Goal: Task Accomplishment & Management: Manage account settings

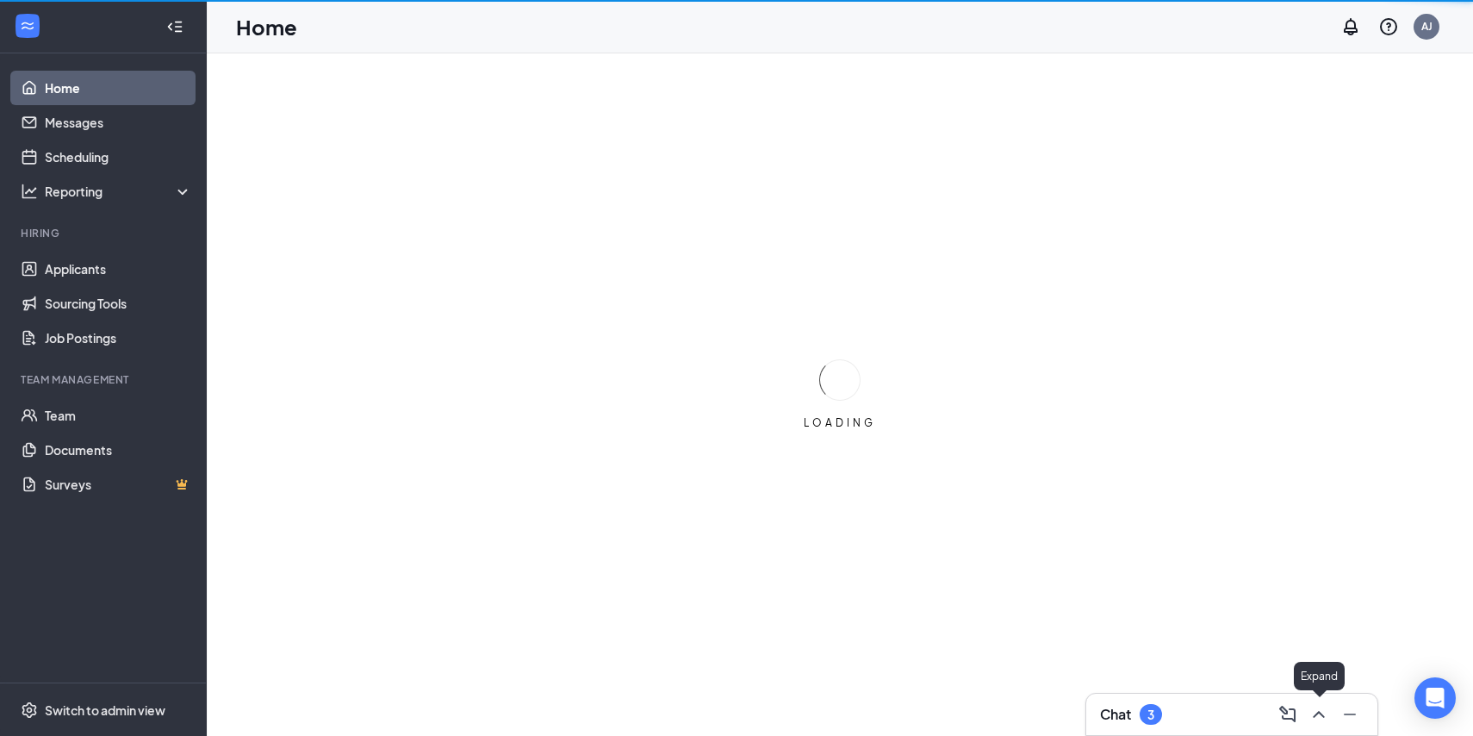
click at [1306, 714] on button at bounding box center [1319, 714] width 28 height 28
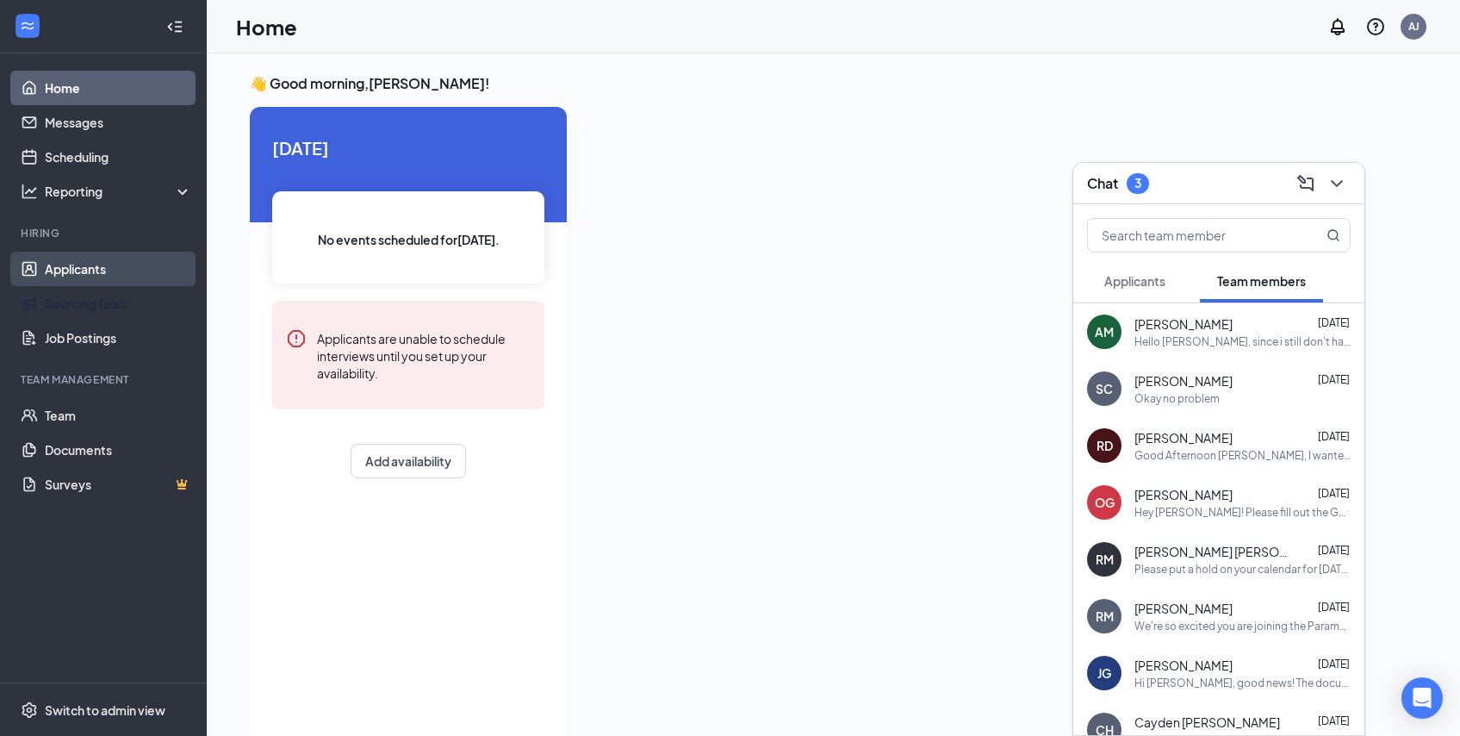
click at [81, 277] on link "Applicants" at bounding box center [118, 269] width 147 height 34
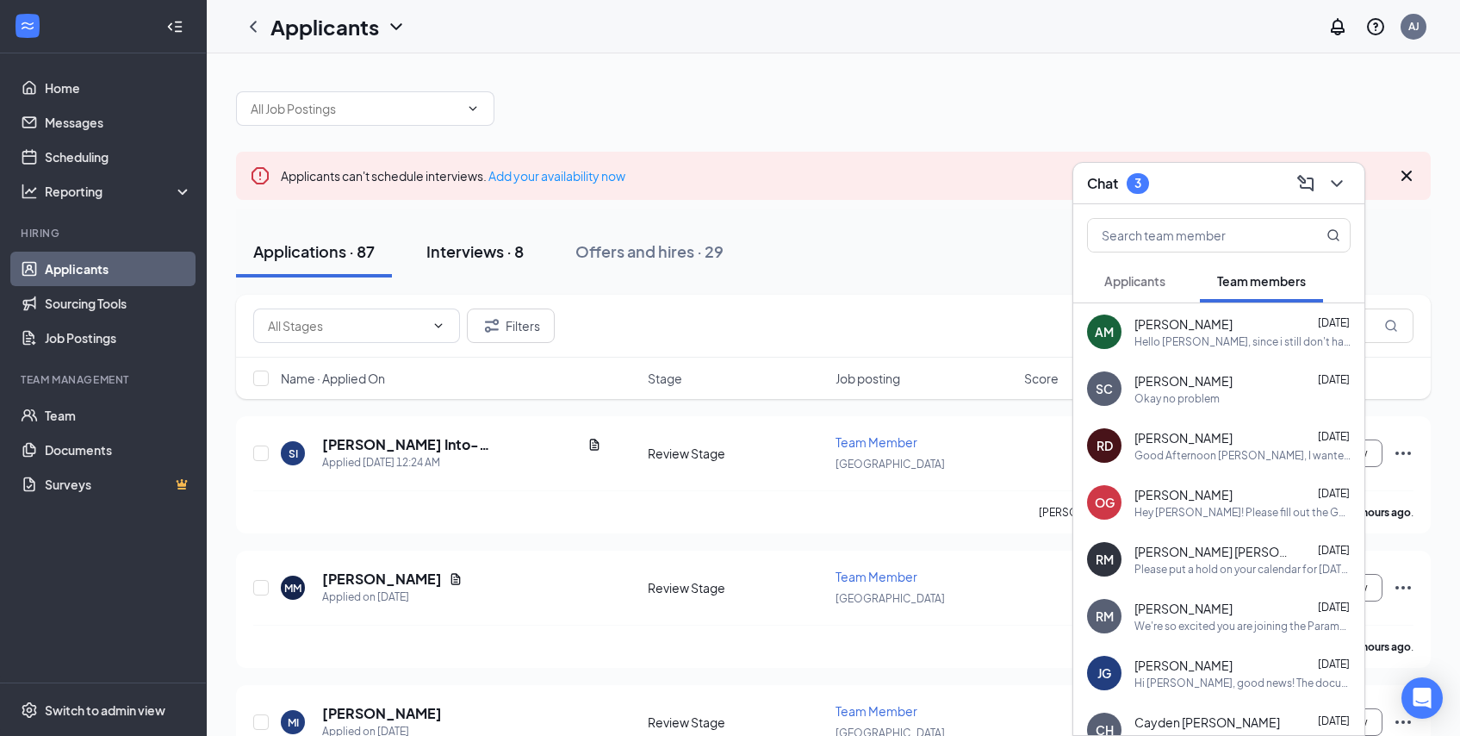
click at [507, 259] on div "Interviews · 8" at bounding box center [474, 251] width 97 height 22
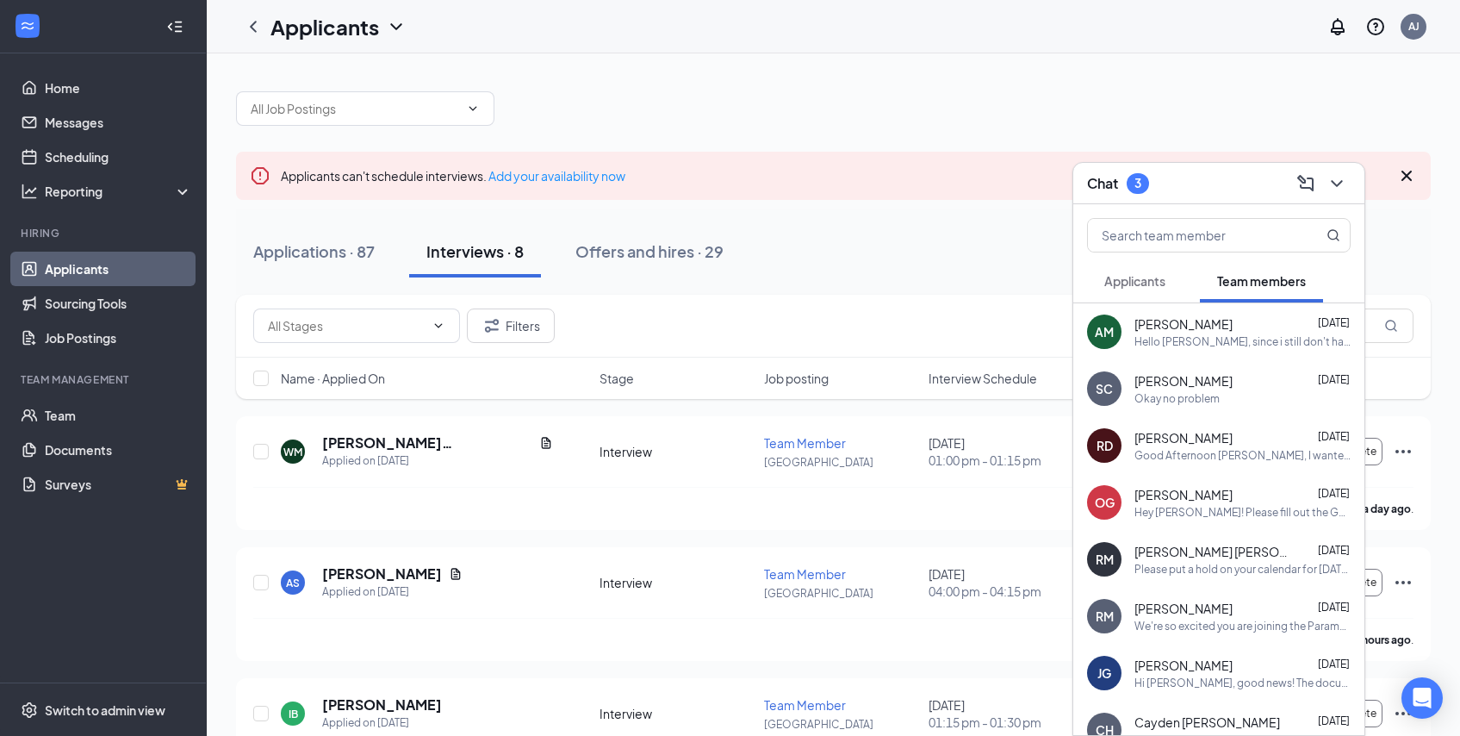
click at [1354, 183] on div "Chat 3" at bounding box center [1218, 183] width 291 height 41
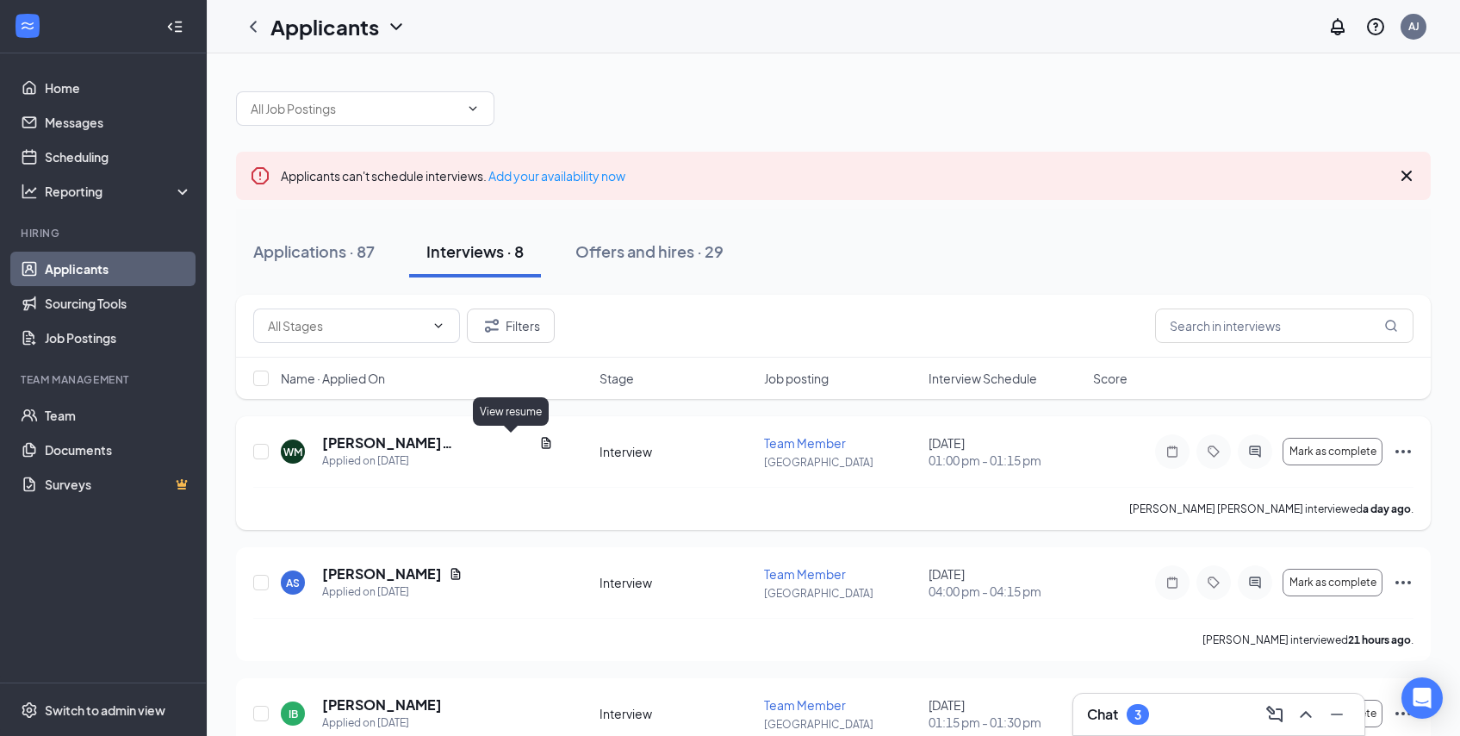
click at [539, 440] on icon "Document" at bounding box center [546, 443] width 14 height 14
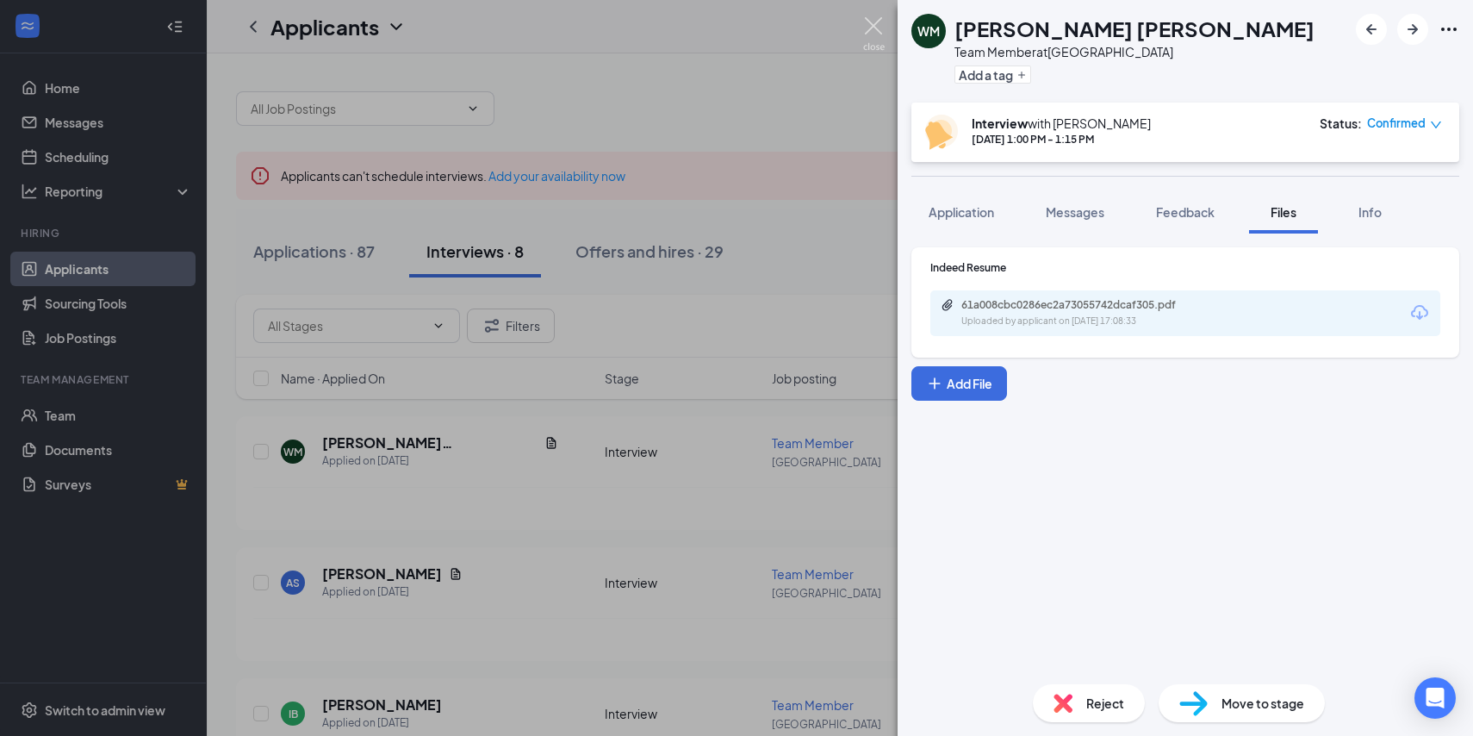
click at [883, 29] on img at bounding box center [874, 34] width 22 height 34
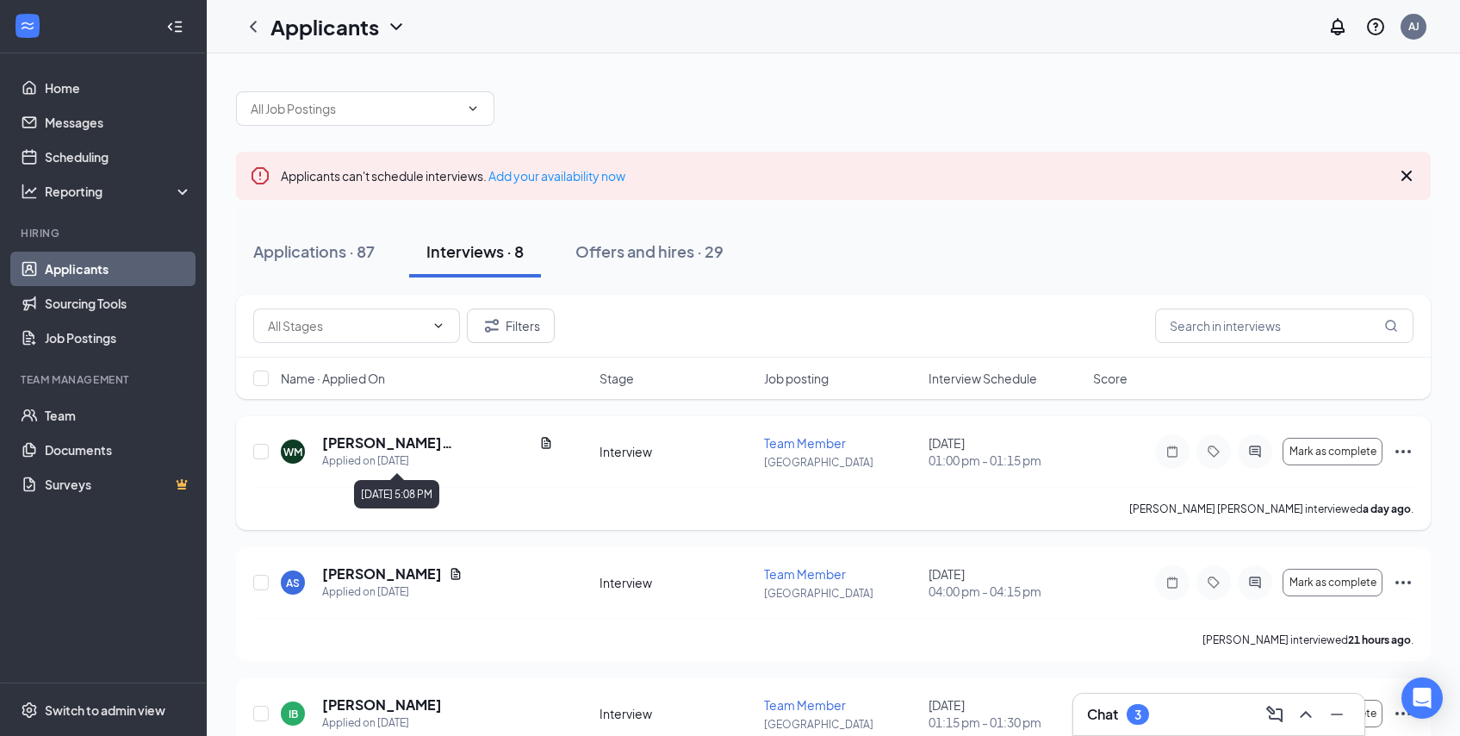
click at [458, 438] on h5 "[PERSON_NAME] [PERSON_NAME]" at bounding box center [427, 442] width 210 height 19
